Goal: Submit feedback/report problem

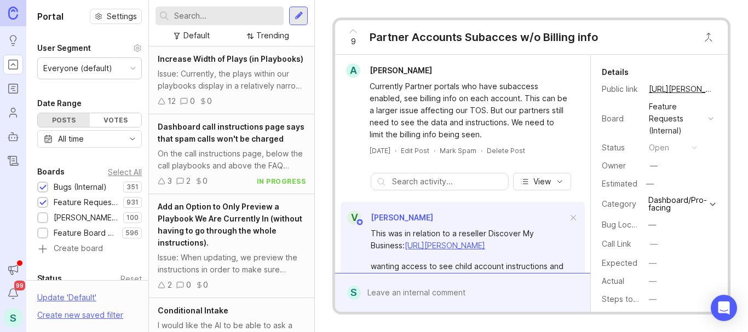
click at [200, 20] on input "text" at bounding box center [226, 16] width 105 height 12
click at [203, 14] on input "text" at bounding box center [226, 16] width 105 height 12
paste input "The Spanish phrase was repeated."
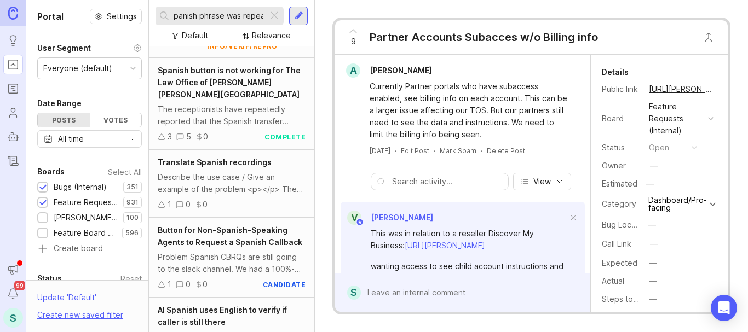
scroll to position [1356, 0]
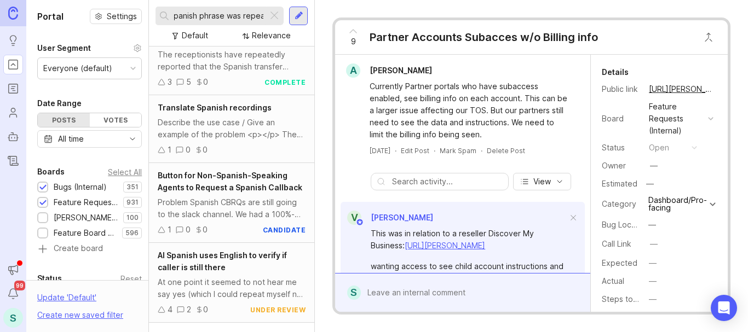
click at [206, 15] on input "The Spanish phrase was repeated." at bounding box center [218, 16] width 89 height 12
type input "The Spanish phrase was repeated."
click at [297, 11] on div at bounding box center [298, 16] width 9 height 10
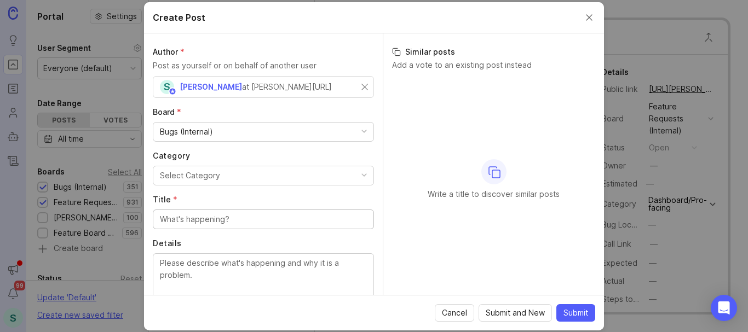
click at [201, 176] on div "Select Category" at bounding box center [190, 176] width 60 height 12
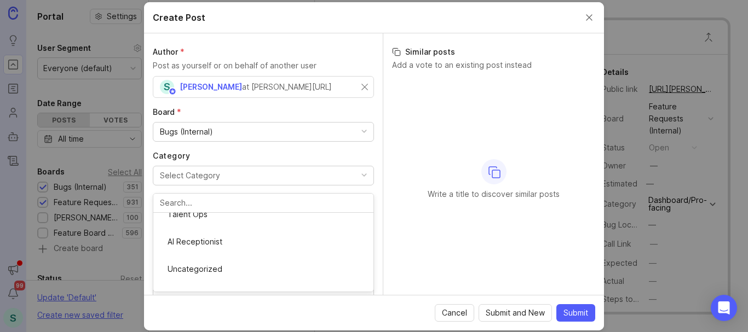
scroll to position [55, 0]
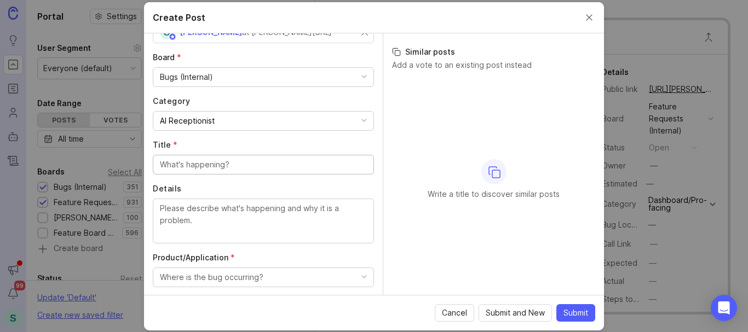
click at [198, 164] on input "Title *" at bounding box center [263, 165] width 207 height 12
paste input "The Spanish phrase was repeated."
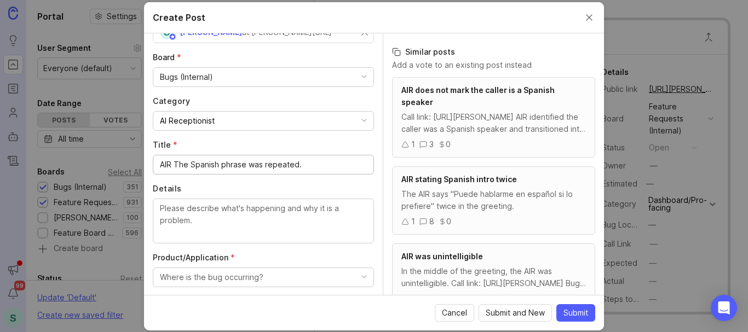
click at [301, 163] on input "AIR The Spanish phrase was repeated." at bounding box center [263, 165] width 207 height 12
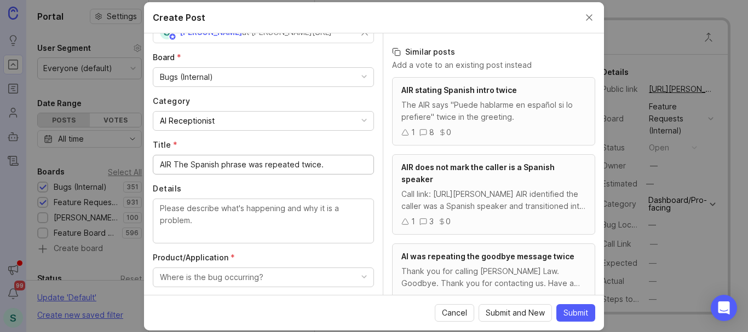
drag, startPoint x: 333, startPoint y: 162, endPoint x: 221, endPoint y: 169, distance: 112.4
click at [221, 169] on input "AIR The Spanish phrase was repeated twice." at bounding box center [263, 165] width 207 height 12
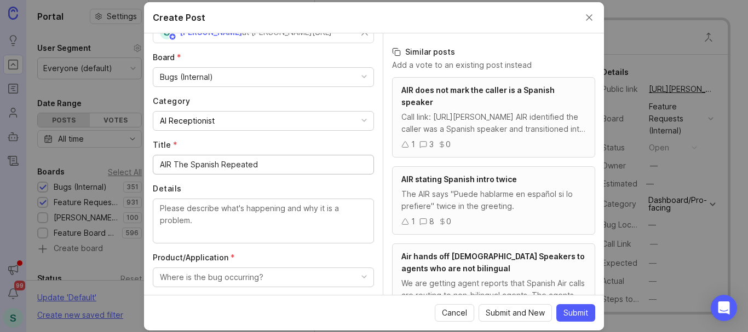
click at [179, 160] on input "AIR The Spanish Repeated" at bounding box center [263, 165] width 207 height 12
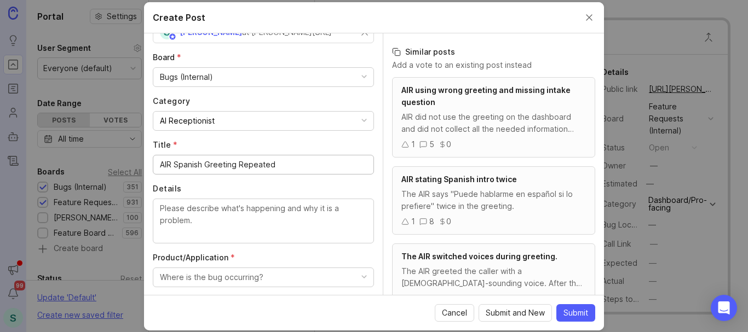
type input "AIR Spanish Greeting Repeated"
click at [479, 207] on div "The AIR says "Puede hablarme en español si lo prefiere" twice in the greeting." at bounding box center [493, 200] width 184 height 24
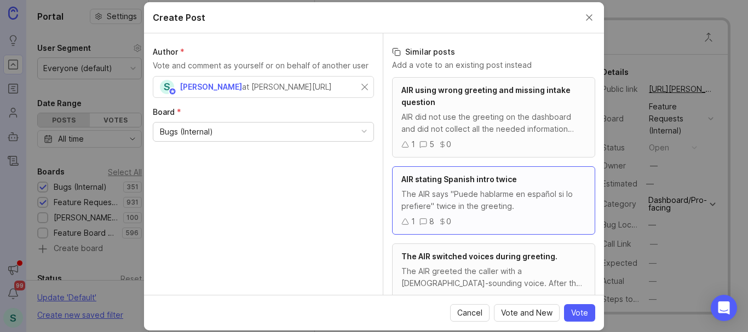
scroll to position [0, 0]
click at [463, 200] on div "The AIR says "Puede hablarme en español si lo prefiere" twice in the greeting." at bounding box center [493, 200] width 184 height 24
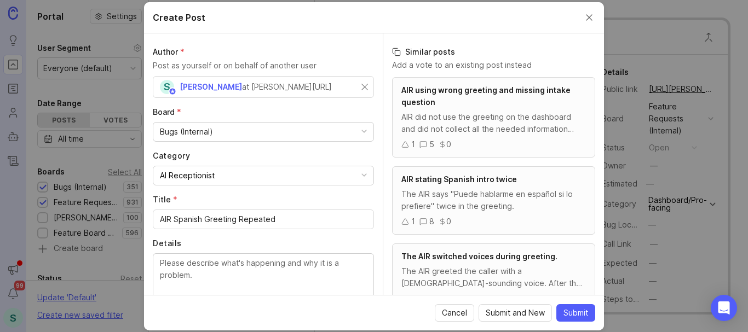
click at [436, 188] on div "The AIR says "Puede hablarme en español si lo prefiere" twice in the greeting." at bounding box center [493, 200] width 184 height 24
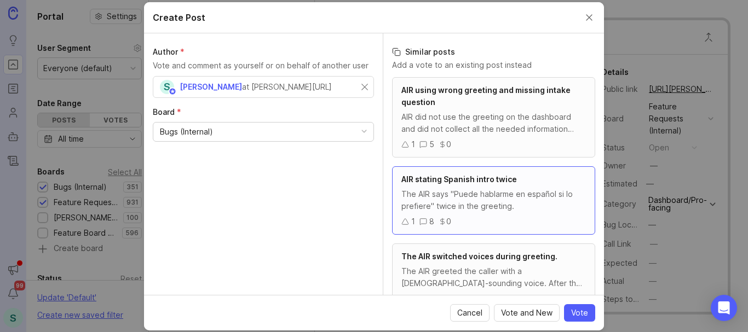
click at [404, 223] on icon at bounding box center [405, 222] width 8 height 8
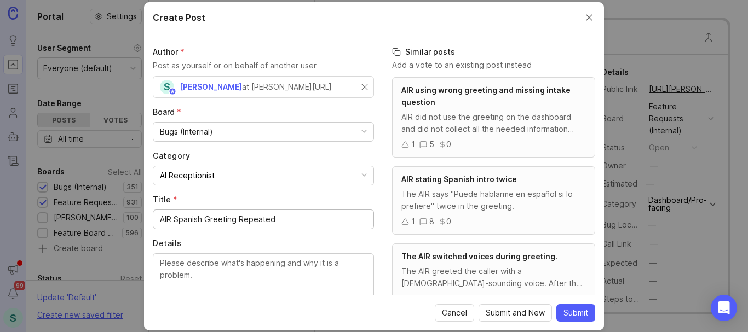
click at [457, 181] on span "AIR stating Spanish intro twice" at bounding box center [458, 179] width 115 height 9
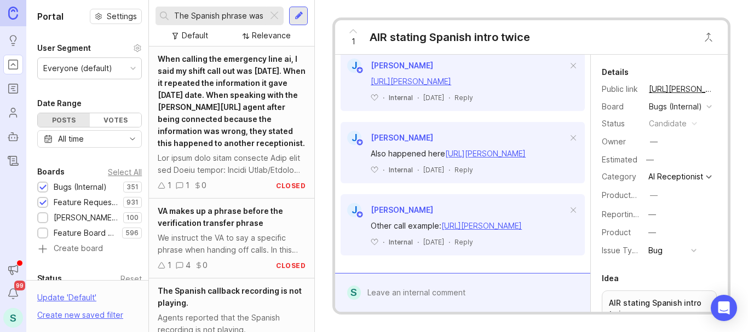
scroll to position [801, 0]
drag, startPoint x: 447, startPoint y: 203, endPoint x: 367, endPoint y: 203, distance: 79.9
click at [367, 217] on div "Other call example: [URL][PERSON_NAME] ﻿ · Internal · [DATE] · Reply" at bounding box center [462, 232] width 244 height 30
copy div "Other call example:"
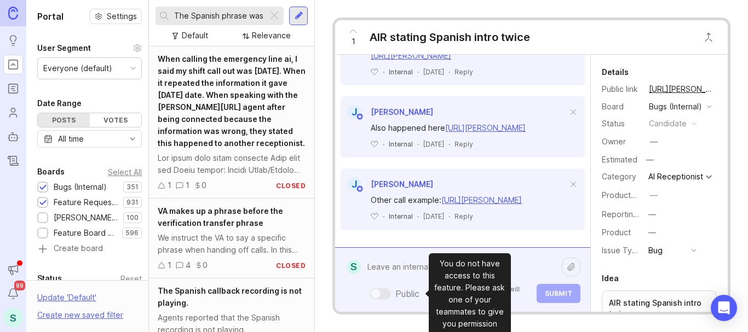
click at [407, 292] on div "Public Mentioned admins will be notified. Submit" at bounding box center [470, 280] width 219 height 47
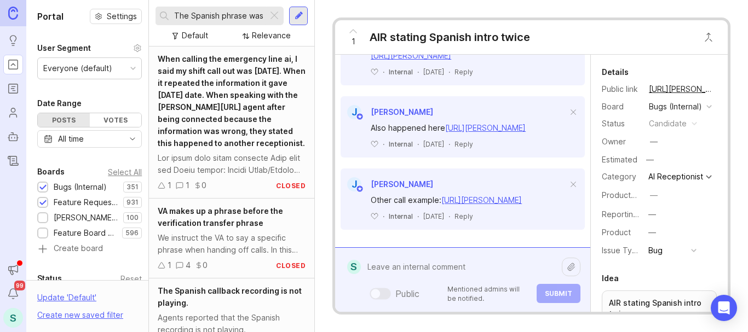
paste textarea "Other call example:"
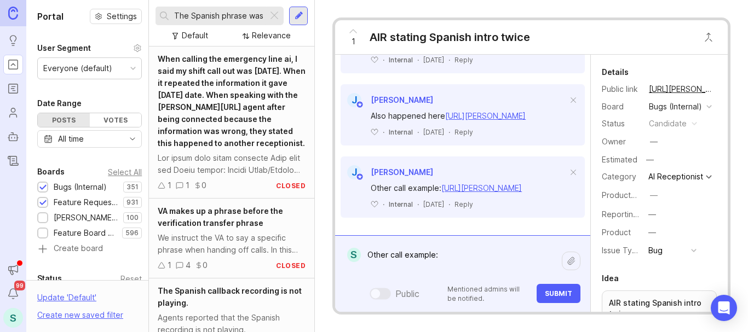
paste textarea "Conde Hair Salon"
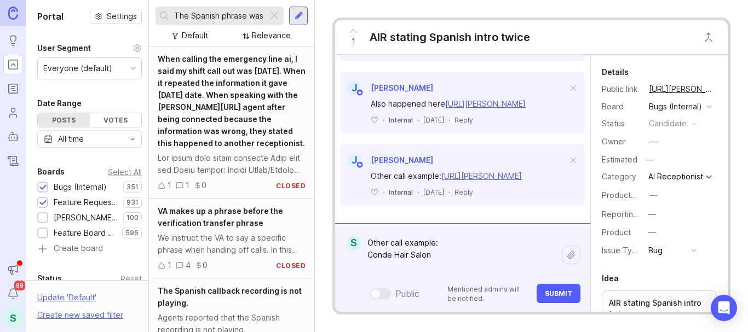
paste textarea "[URL][PERSON_NAME]"
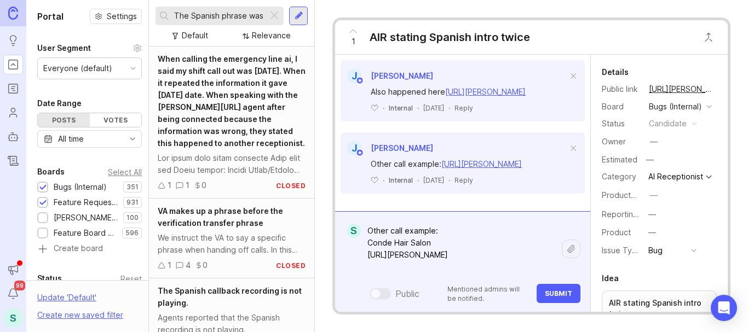
scroll to position [863, 0]
type textarea "Other call example: Conde Hair Salon [URL][PERSON_NAME]"
click at [552, 294] on span "Submit" at bounding box center [558, 294] width 27 height 8
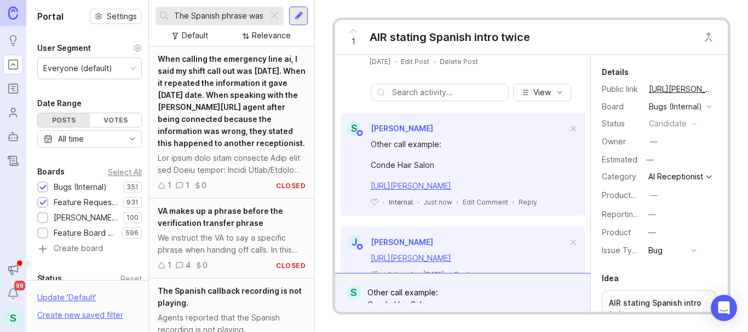
scroll to position [328, 0]
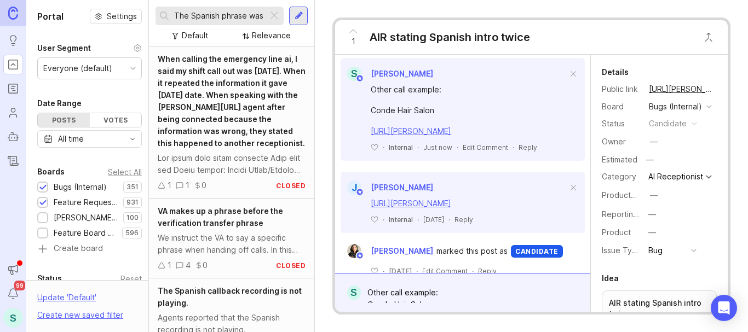
drag, startPoint x: 353, startPoint y: 31, endPoint x: 368, endPoint y: 44, distance: 20.6
click at [353, 30] on icon at bounding box center [352, 31] width 13 height 13
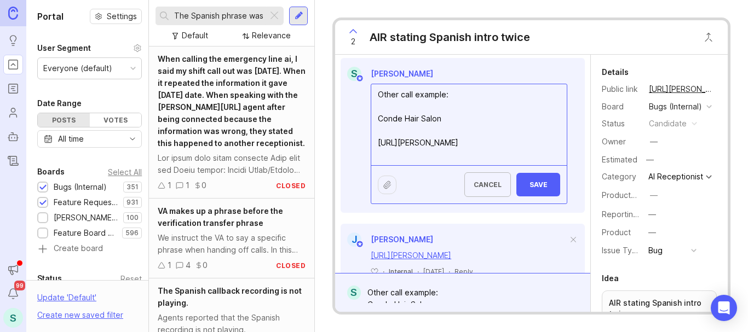
drag, startPoint x: 453, startPoint y: 123, endPoint x: 377, endPoint y: 123, distance: 76.6
click at [377, 123] on textarea "Other call example: Conde Hair Salon [URL][PERSON_NAME]" at bounding box center [468, 124] width 195 height 81
type textarea "Also with calls for this Pro: Conde Hair Salon [URL][PERSON_NAME]"
click at [525, 189] on span "Save" at bounding box center [538, 185] width 26 height 8
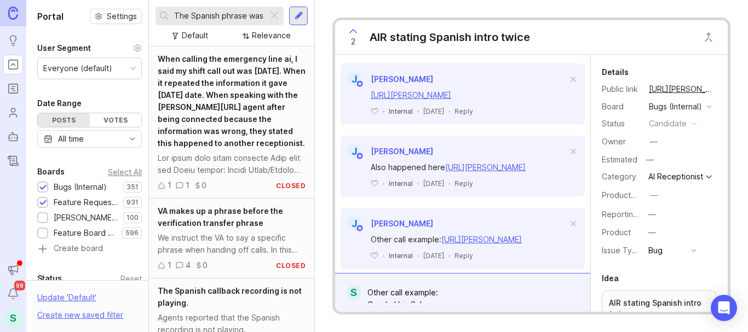
scroll to position [927, 0]
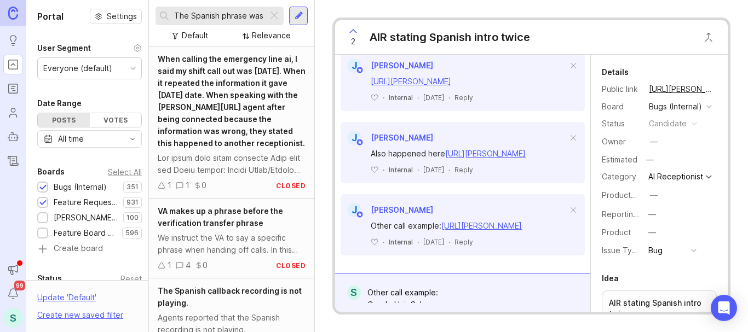
drag, startPoint x: 446, startPoint y: 105, endPoint x: 368, endPoint y: 108, distance: 78.3
click at [368, 145] on div "Also happened here [URL][PERSON_NAME] ﻿ · Internal · [DATE] · Reply" at bounding box center [462, 160] width 244 height 30
copy div "Also happened here"
click at [432, 292] on div "Other call example: Conde Hair Salon [URL][PERSON_NAME]" at bounding box center [470, 292] width 219 height 21
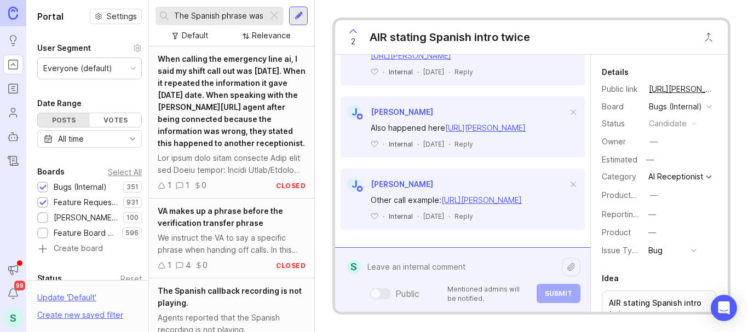
paste textarea "Also happened here"
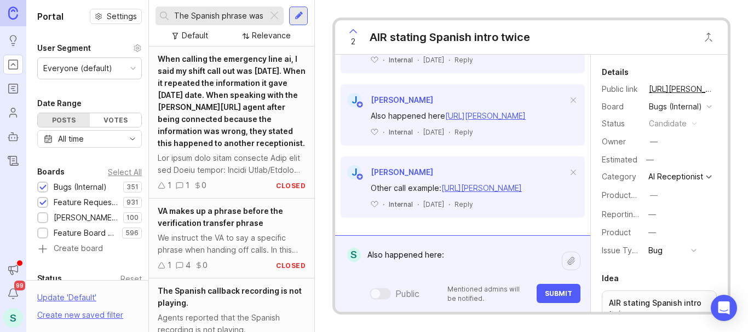
scroll to position [964, 0]
paste textarea "[URL][PERSON_NAME]"
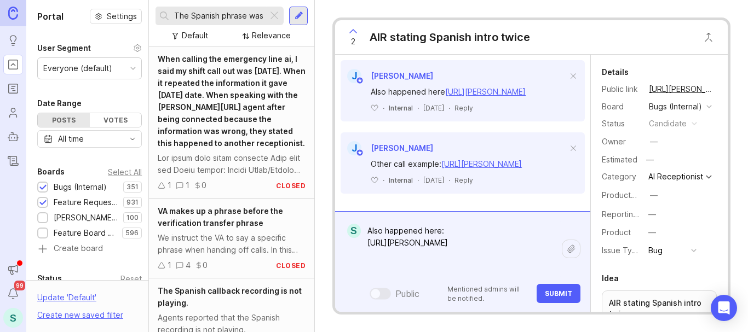
type textarea "Also happened here: [URL][PERSON_NAME]"
click at [558, 294] on span "Submit" at bounding box center [558, 294] width 27 height 8
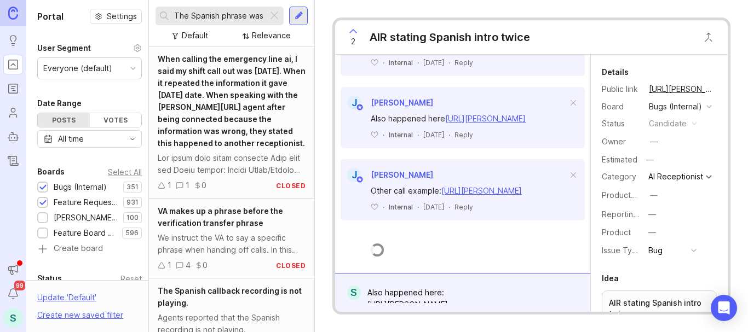
scroll to position [1032, 0]
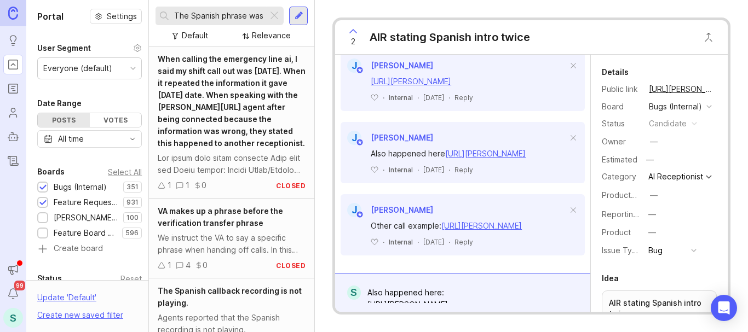
drag, startPoint x: 453, startPoint y: 200, endPoint x: 373, endPoint y: 204, distance: 79.5
click at [373, 220] on div "Other call example: [URL][PERSON_NAME]" at bounding box center [469, 226] width 197 height 12
copy div "Other call example:"
click at [407, 291] on div "Also happened here: [URL][PERSON_NAME]" at bounding box center [470, 292] width 219 height 21
drag, startPoint x: 447, startPoint y: 202, endPoint x: 369, endPoint y: 205, distance: 77.8
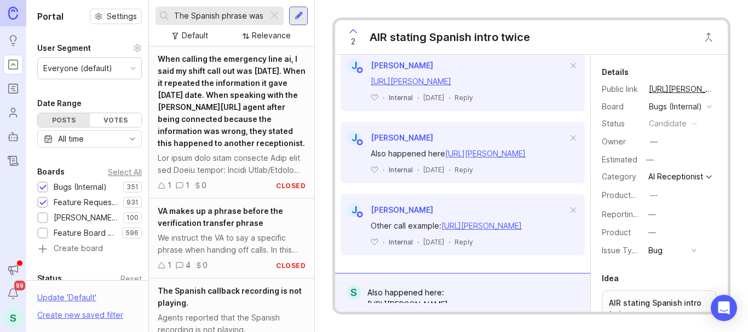
click at [369, 217] on div "Other call example: [URL][PERSON_NAME] ﻿ · Internal · [DATE] · Reply" at bounding box center [462, 232] width 244 height 30
copy div "Other call example:"
click at [393, 291] on div "Also happened here: [URL][PERSON_NAME]" at bounding box center [470, 292] width 219 height 21
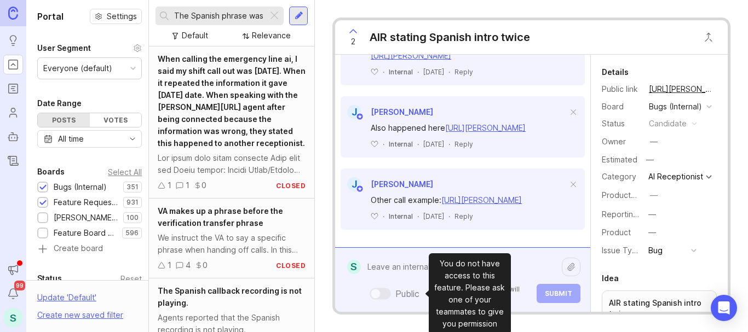
paste textarea "Other call example:"
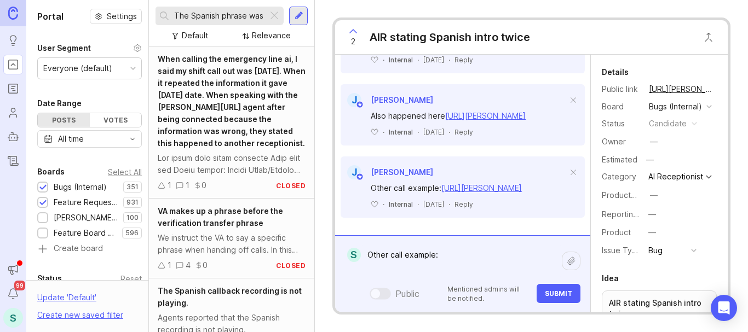
paste textarea "[URL][PERSON_NAME]"
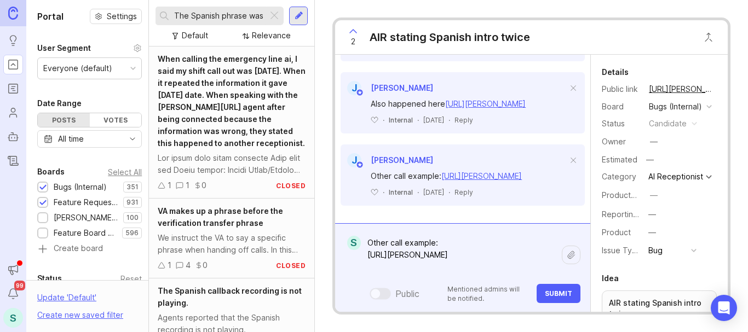
type textarea "Other call example: [URL][PERSON_NAME]"
click at [547, 290] on span "Submit" at bounding box center [558, 294] width 27 height 8
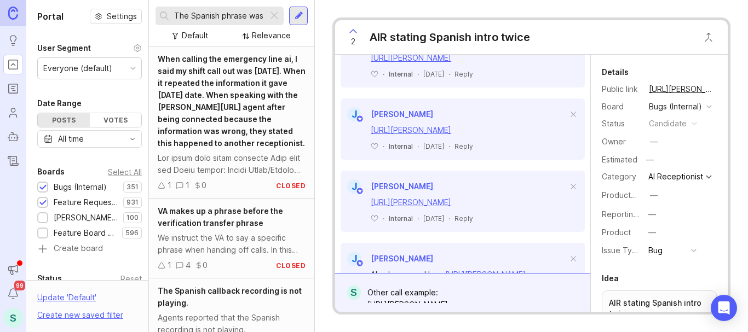
scroll to position [808, 0]
